Goal: Find contact information: Find contact information

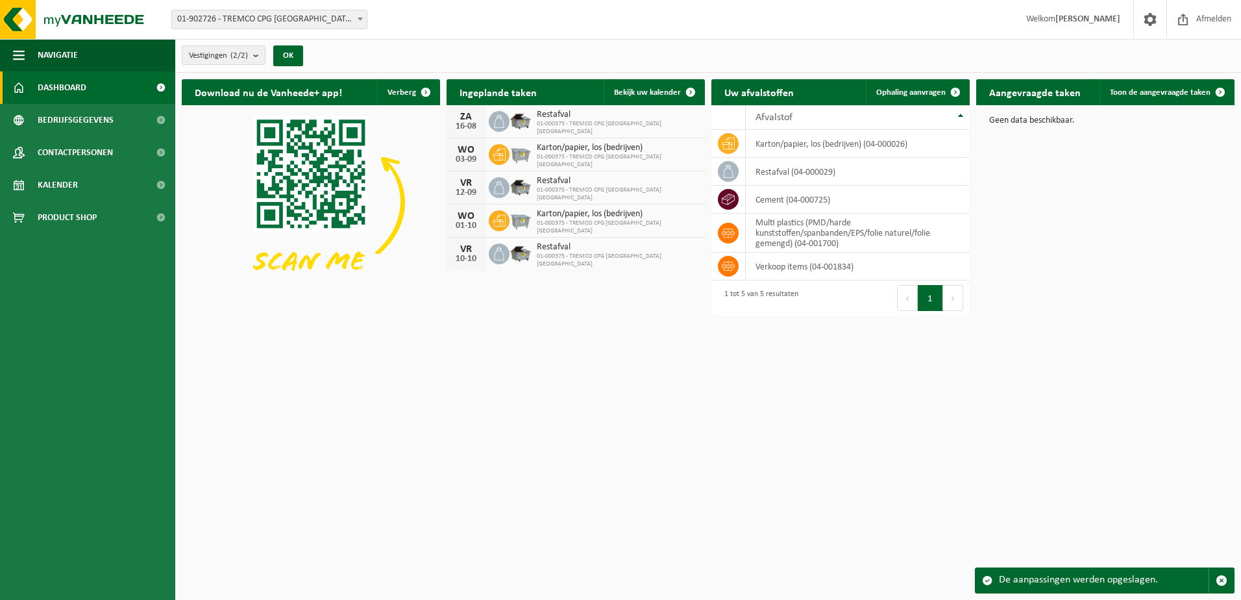
drag, startPoint x: 96, startPoint y: 152, endPoint x: 451, endPoint y: 278, distance: 376.2
click at [96, 152] on span "Contactpersonen" at bounding box center [75, 152] width 75 height 32
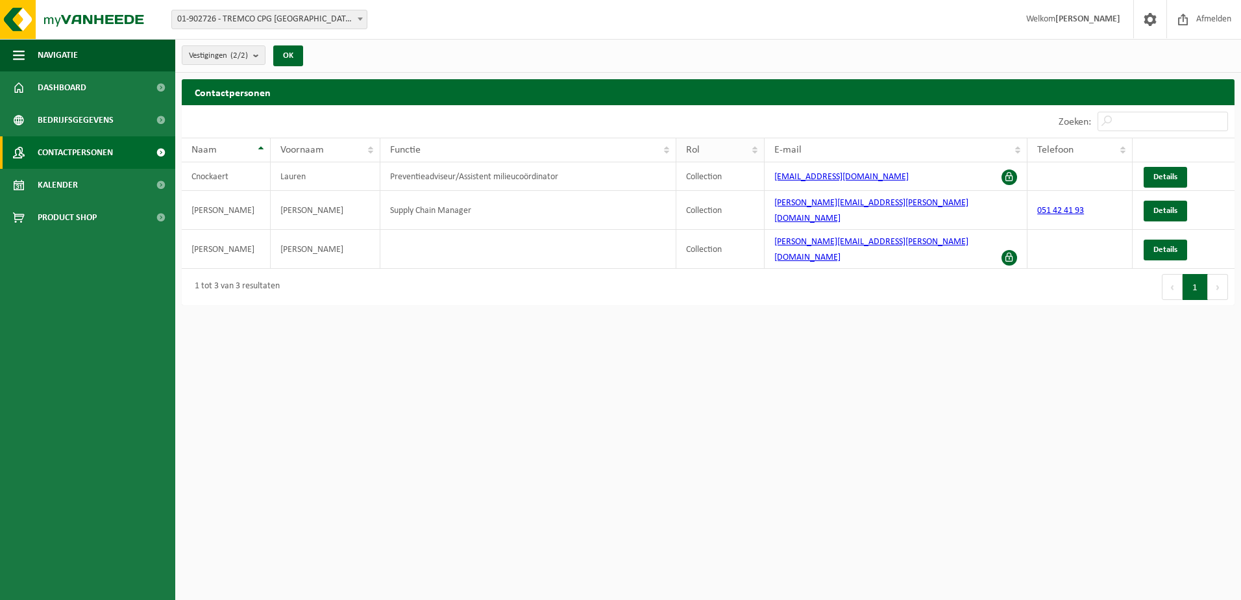
drag, startPoint x: 615, startPoint y: 177, endPoint x: 714, endPoint y: 153, distance: 102.0
click at [615, 176] on td "Preventieadviseur/Assistent milieucoördinator" at bounding box center [528, 176] width 296 height 29
click at [1163, 176] on span "Details" at bounding box center [1166, 177] width 24 height 8
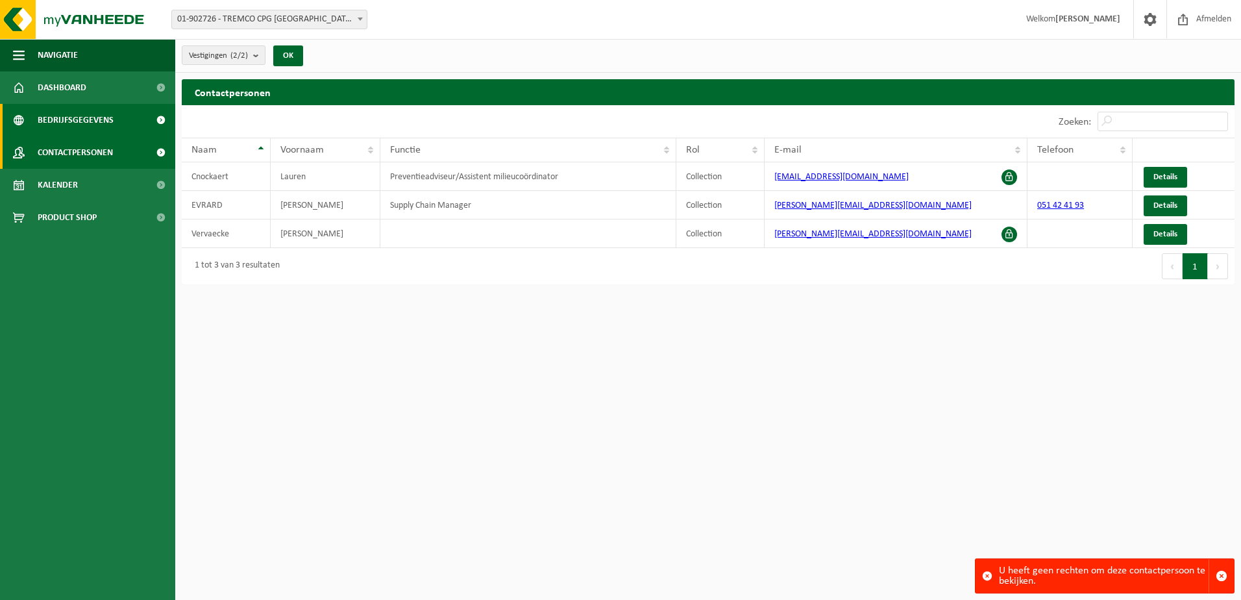
click at [87, 118] on span "Bedrijfsgegevens" at bounding box center [76, 120] width 76 height 32
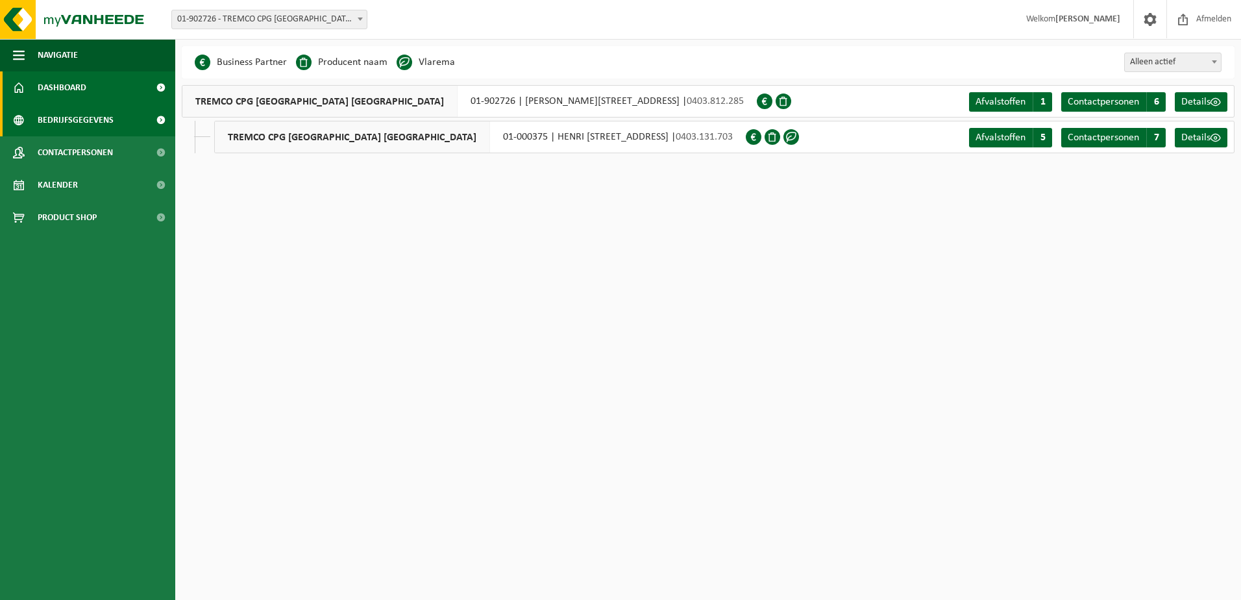
click at [90, 89] on link "Dashboard" at bounding box center [87, 87] width 175 height 32
